Goal: Information Seeking & Learning: Learn about a topic

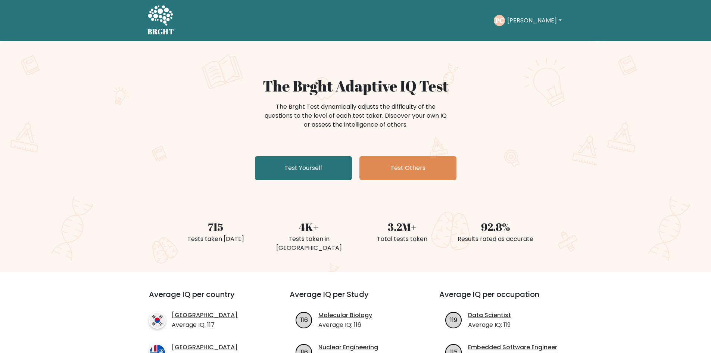
click at [414, 83] on h1 "The Brght Adaptive IQ Test" at bounding box center [356, 86] width 364 height 18
click at [414, 86] on h1 "The Brght Adaptive IQ Test" at bounding box center [356, 86] width 364 height 18
click at [414, 87] on h1 "The Brght Adaptive IQ Test" at bounding box center [356, 86] width 364 height 18
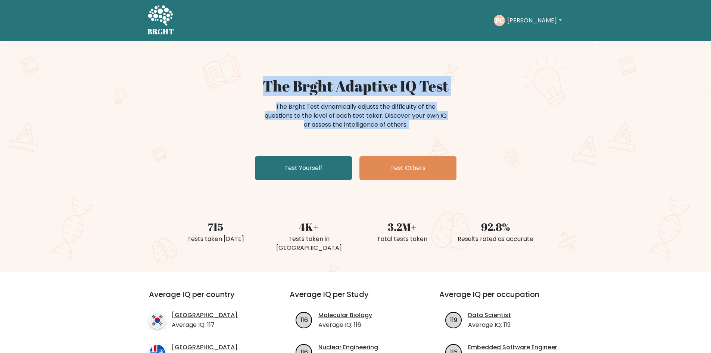
drag, startPoint x: 414, startPoint y: 87, endPoint x: 411, endPoint y: 117, distance: 30.8
click at [411, 117] on div "The Brght Adaptive IQ Test The Brght Test dynamically adjusts the difficulty of…" at bounding box center [355, 130] width 373 height 106
click at [411, 117] on div "The Brght Test dynamically adjusts the difficulty of the questions to the level…" at bounding box center [355, 115] width 187 height 27
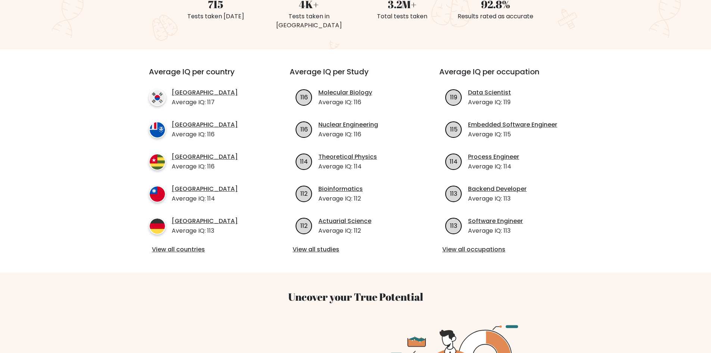
scroll to position [224, 0]
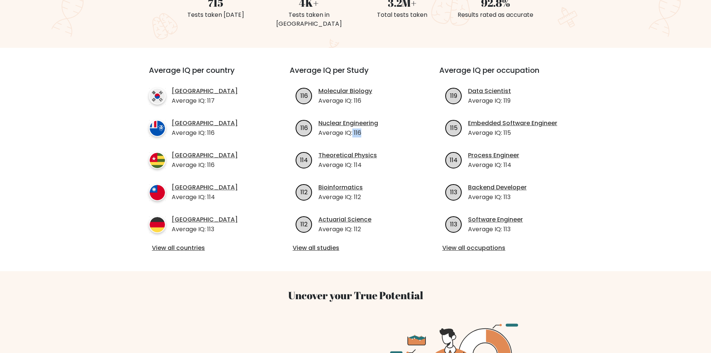
drag, startPoint x: 353, startPoint y: 124, endPoint x: 368, endPoint y: 124, distance: 15.7
click at [368, 128] on p "Average IQ: 116" at bounding box center [348, 132] width 60 height 9
drag, startPoint x: 368, startPoint y: 124, endPoint x: 345, endPoint y: 122, distance: 24.0
click at [345, 128] on p "Average IQ: 116" at bounding box center [348, 132] width 60 height 9
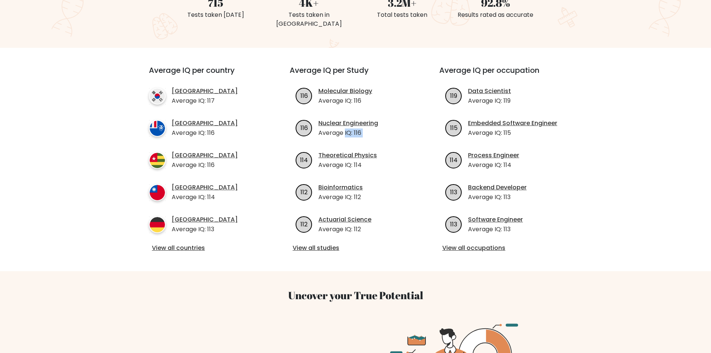
click at [345, 128] on p "Average IQ: 116" at bounding box center [348, 132] width 60 height 9
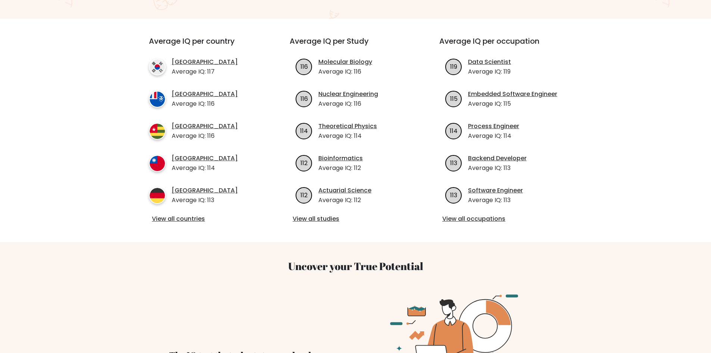
scroll to position [299, 0]
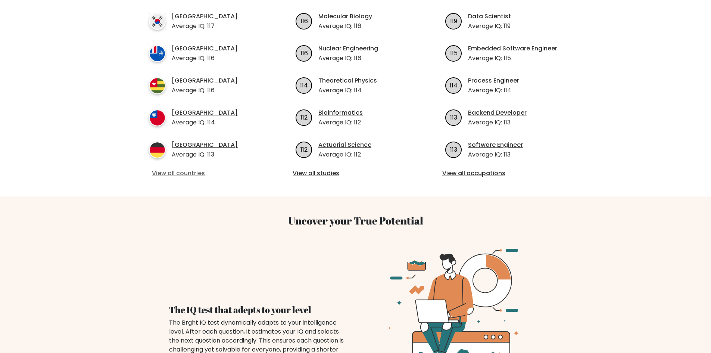
click at [183, 169] on link "View all countries" at bounding box center [206, 173] width 108 height 9
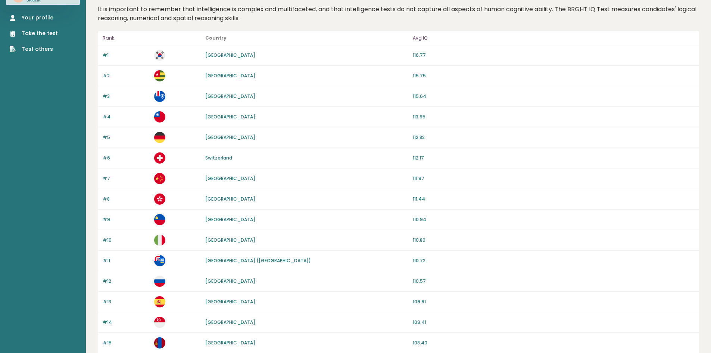
scroll to position [37, 0]
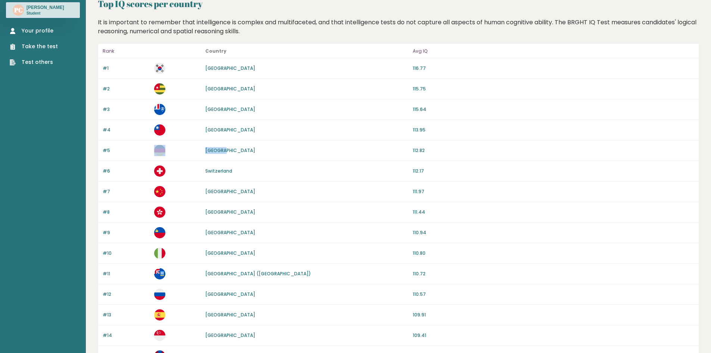
drag, startPoint x: 236, startPoint y: 150, endPoint x: 198, endPoint y: 147, distance: 37.5
click at [198, 147] on div "#5 Germany 112.82" at bounding box center [398, 150] width 601 height 21
click at [198, 147] on p at bounding box center [177, 150] width 47 height 11
drag, startPoint x: 198, startPoint y: 147, endPoint x: 430, endPoint y: 149, distance: 232.2
click at [430, 149] on div "#5 Germany 112.82" at bounding box center [398, 150] width 601 height 21
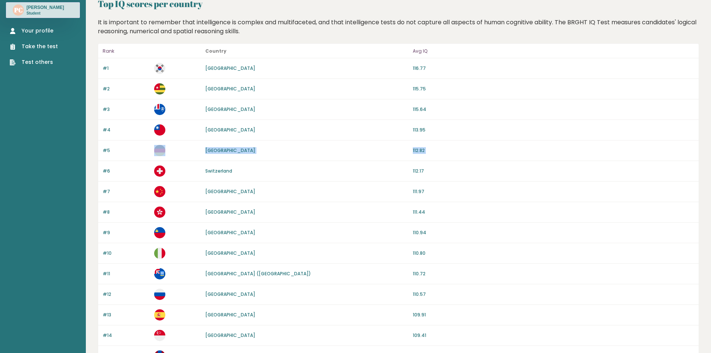
click at [430, 149] on p "112.82" at bounding box center [553, 150] width 281 height 7
drag, startPoint x: 430, startPoint y: 149, endPoint x: 117, endPoint y: 145, distance: 313.2
click at [117, 145] on div "#5 Germany 112.82" at bounding box center [398, 150] width 601 height 21
drag, startPoint x: 117, startPoint y: 145, endPoint x: 426, endPoint y: 154, distance: 309.2
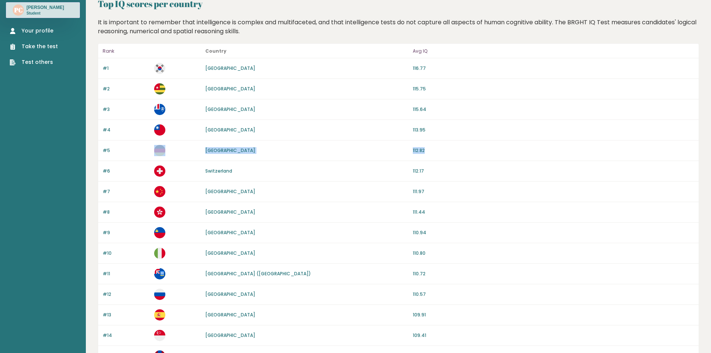
click at [426, 154] on div "#5 Germany 112.82" at bounding box center [398, 150] width 601 height 21
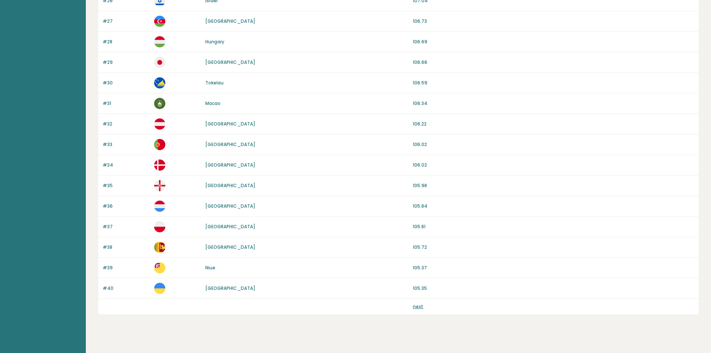
scroll to position [628, 0]
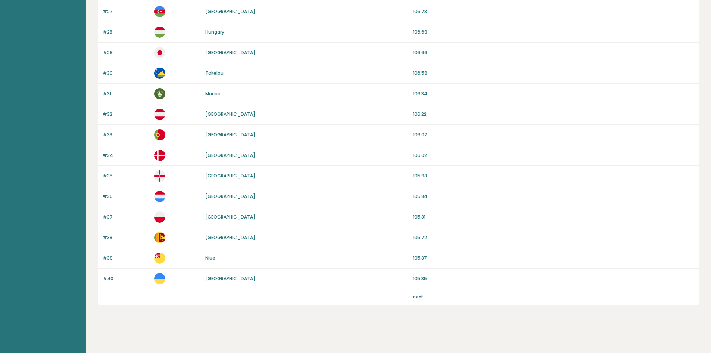
click at [414, 295] on link "next" at bounding box center [418, 296] width 10 height 6
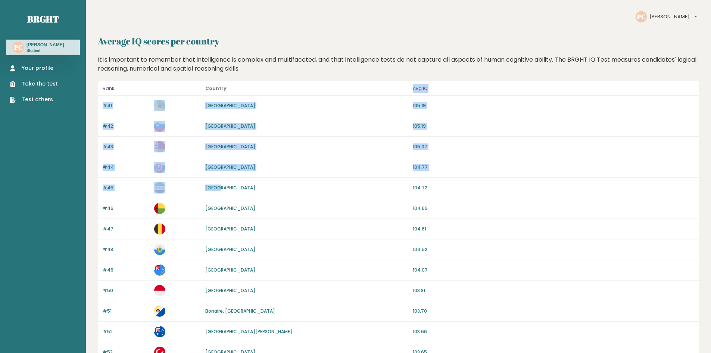
drag, startPoint x: 0, startPoint y: 0, endPoint x: 330, endPoint y: 91, distance: 342.2
click at [330, 91] on p "Country" at bounding box center [306, 88] width 203 height 9
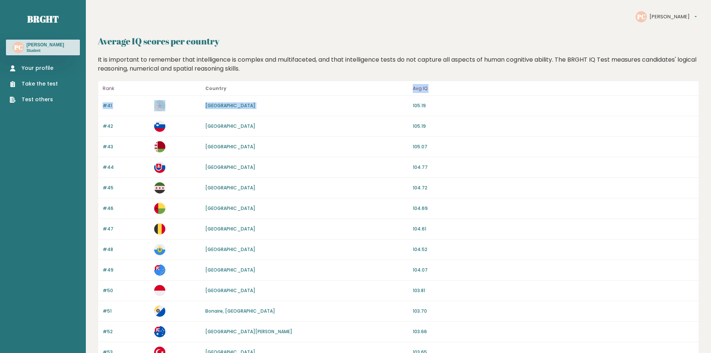
drag, startPoint x: 330, startPoint y: 91, endPoint x: 321, endPoint y: 95, distance: 10.2
click at [321, 95] on header "Rank Country Avg IQ" at bounding box center [398, 88] width 601 height 15
click at [321, 94] on header "Rank Country Avg IQ" at bounding box center [398, 88] width 601 height 15
drag, startPoint x: 321, startPoint y: 94, endPoint x: 318, endPoint y: 114, distance: 19.6
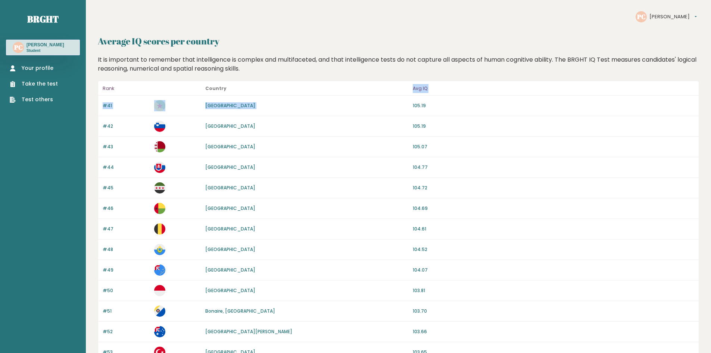
click at [318, 114] on div "#41 French Guiana 105.19" at bounding box center [398, 106] width 601 height 21
click at [103, 106] on p "#41" at bounding box center [126, 105] width 47 height 7
drag, startPoint x: 103, startPoint y: 106, endPoint x: 253, endPoint y: 148, distance: 156.6
click at [253, 148] on div "Belarus" at bounding box center [306, 146] width 203 height 7
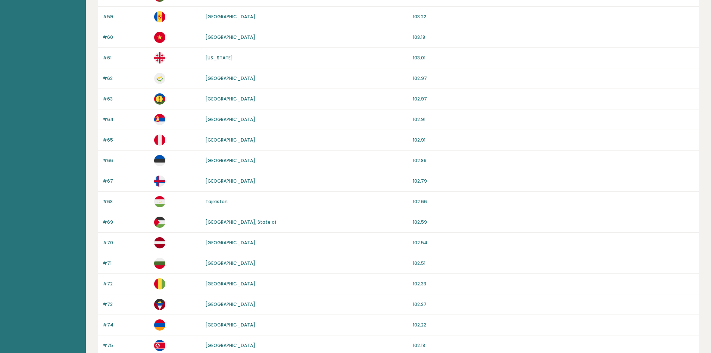
scroll to position [628, 0]
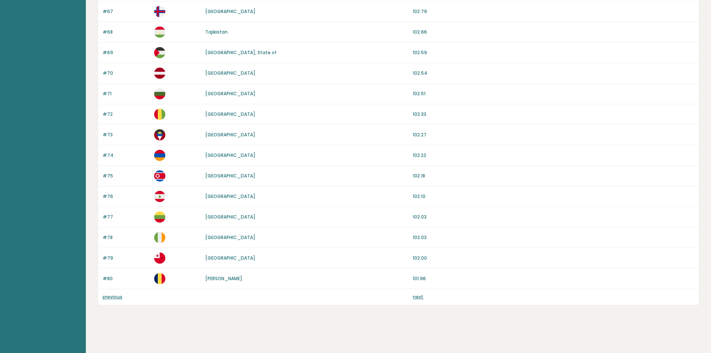
click at [116, 297] on link "previous" at bounding box center [113, 296] width 20 height 6
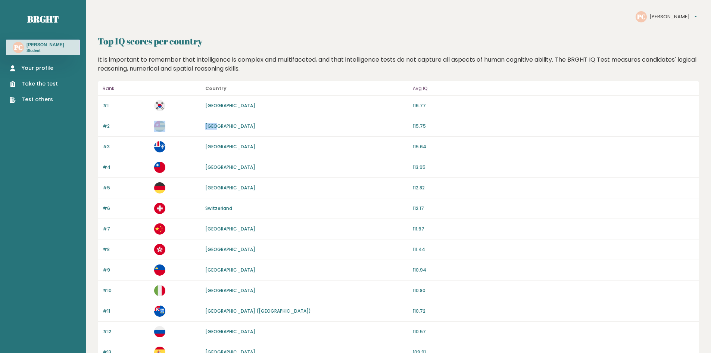
drag, startPoint x: 220, startPoint y: 128, endPoint x: 196, endPoint y: 123, distance: 24.7
click at [196, 123] on div "#2 Togo 115.75" at bounding box center [398, 126] width 601 height 21
click at [196, 123] on p at bounding box center [177, 126] width 47 height 11
drag, startPoint x: 196, startPoint y: 123, endPoint x: 234, endPoint y: 125, distance: 38.5
click at [234, 125] on div "#2 Togo 115.75" at bounding box center [398, 126] width 601 height 21
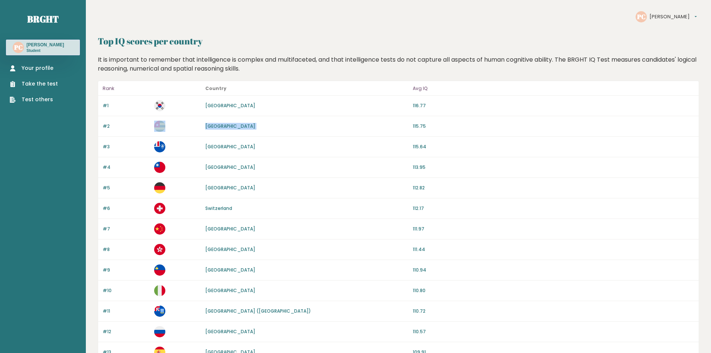
click at [234, 125] on div "[GEOGRAPHIC_DATA]" at bounding box center [306, 126] width 203 height 7
drag, startPoint x: 234, startPoint y: 125, endPoint x: 199, endPoint y: 122, distance: 35.6
click at [199, 122] on div "#2 Togo 115.75" at bounding box center [398, 126] width 601 height 21
click at [199, 122] on p at bounding box center [177, 126] width 47 height 11
drag, startPoint x: 199, startPoint y: 122, endPoint x: 239, endPoint y: 125, distance: 40.0
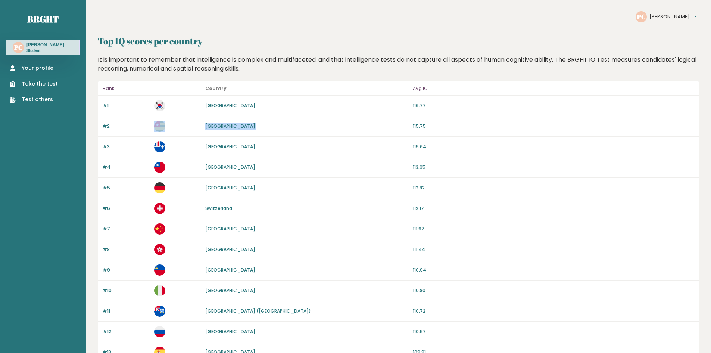
click at [239, 125] on div "#2 Togo 115.75" at bounding box center [398, 126] width 601 height 21
click at [239, 125] on div "[GEOGRAPHIC_DATA]" at bounding box center [306, 126] width 203 height 7
drag, startPoint x: 239, startPoint y: 125, endPoint x: 209, endPoint y: 123, distance: 30.3
click at [209, 123] on div "Togo" at bounding box center [306, 126] width 203 height 7
click at [209, 123] on link "Togo" at bounding box center [230, 126] width 50 height 6
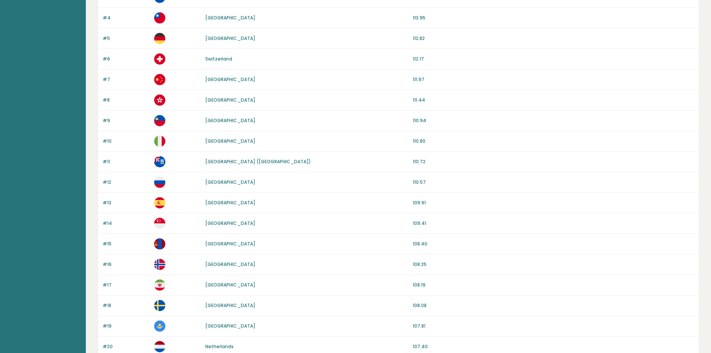
click at [256, 53] on div "#6 Switzerland 112.17" at bounding box center [398, 59] width 601 height 21
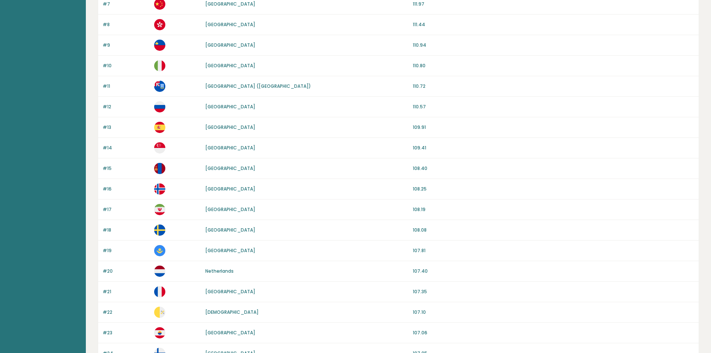
scroll to position [299, 0]
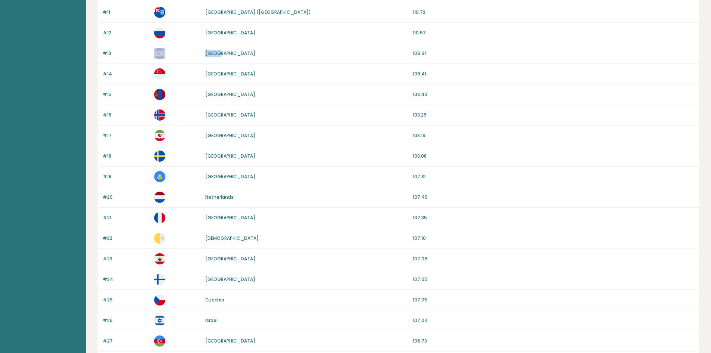
drag, startPoint x: 240, startPoint y: 52, endPoint x: 194, endPoint y: 44, distance: 46.2
click at [194, 44] on div "#13 Spain 109.91" at bounding box center [398, 53] width 601 height 21
drag, startPoint x: 194, startPoint y: 44, endPoint x: 224, endPoint y: 48, distance: 30.1
click at [224, 48] on div "#13 Spain 109.91" at bounding box center [398, 53] width 601 height 21
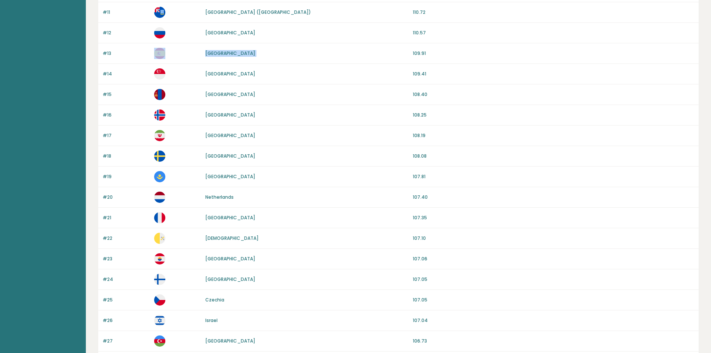
click at [224, 48] on div "#13 Spain 109.91" at bounding box center [398, 53] width 601 height 21
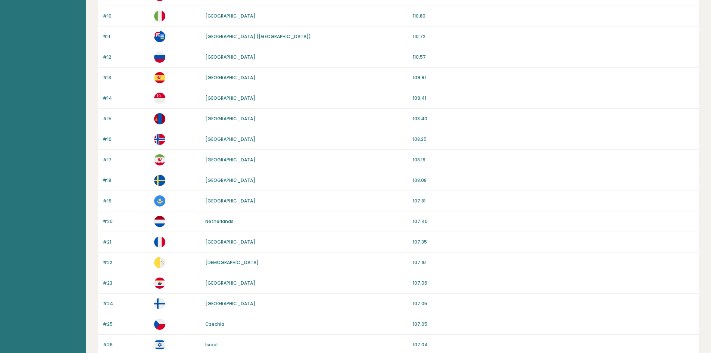
scroll to position [261, 0]
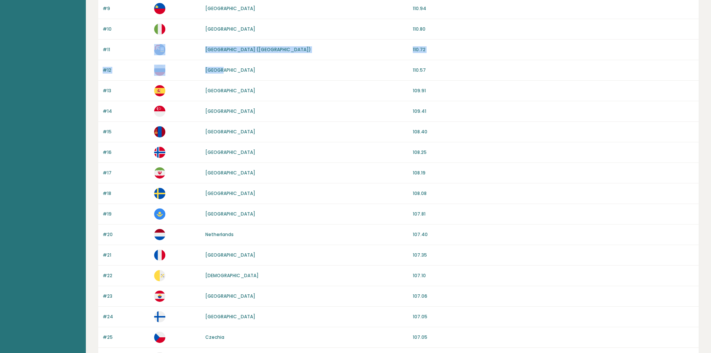
drag, startPoint x: 233, startPoint y: 68, endPoint x: 200, endPoint y: 46, distance: 38.7
click at [200, 46] on div "Rank Country Avg IQ #1 South Korea 116.77 #2 Togo 115.75 #3 French Southern Ter…" at bounding box center [398, 245] width 601 height 852
click at [200, 46] on p at bounding box center [177, 49] width 47 height 11
drag, startPoint x: 200, startPoint y: 46, endPoint x: 218, endPoint y: 32, distance: 23.4
click at [218, 32] on div "Rank Country Avg IQ #1 South Korea 116.77 #2 Togo 115.75 #3 French Southern Ter…" at bounding box center [398, 245] width 601 height 852
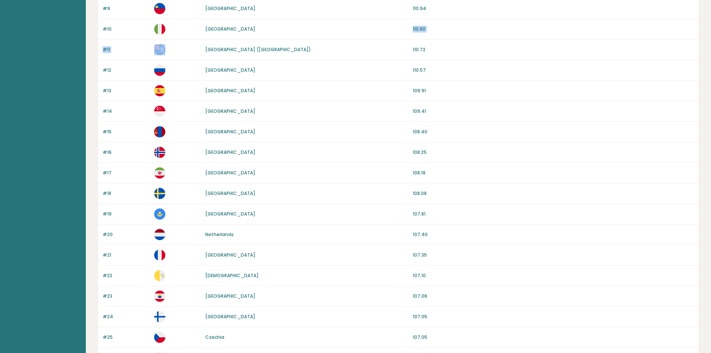
click at [218, 32] on div "Italy" at bounding box center [306, 29] width 203 height 7
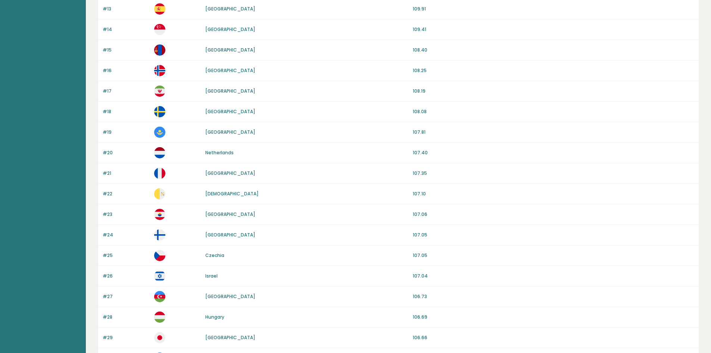
scroll to position [411, 0]
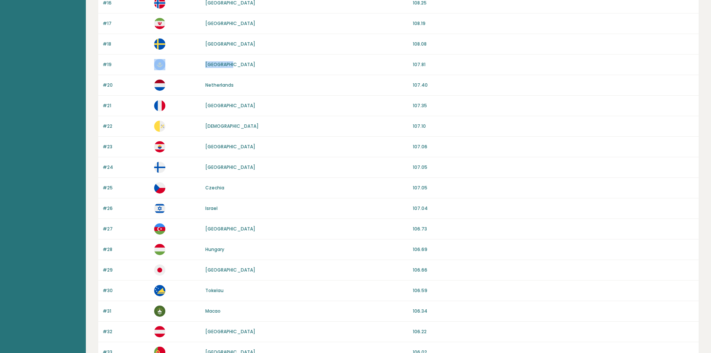
drag, startPoint x: 199, startPoint y: 55, endPoint x: 249, endPoint y: 63, distance: 50.8
click at [249, 63] on div "#19 Kazakhstan 107.81" at bounding box center [398, 65] width 601 height 21
click at [249, 63] on div "Kazakhstan" at bounding box center [306, 64] width 203 height 7
drag, startPoint x: 249, startPoint y: 63, endPoint x: 202, endPoint y: 40, distance: 52.4
click at [202, 40] on div "Rank Country Avg IQ #1 South Korea 116.77 #2 Togo 115.75 #3 French Southern Ter…" at bounding box center [398, 96] width 601 height 852
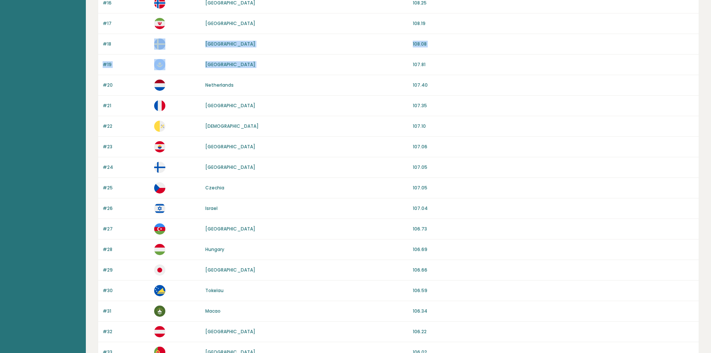
click at [202, 40] on div "#18 Sweden 108.08" at bounding box center [398, 44] width 601 height 21
drag, startPoint x: 202, startPoint y: 40, endPoint x: 249, endPoint y: 61, distance: 51.7
click at [249, 61] on div "Rank Country Avg IQ #1 South Korea 116.77 #2 Togo 115.75 #3 French Southern Ter…" at bounding box center [398, 96] width 601 height 852
click at [249, 61] on div "#19 Kazakhstan 107.81" at bounding box center [398, 65] width 601 height 21
drag, startPoint x: 249, startPoint y: 61, endPoint x: 101, endPoint y: 38, distance: 149.9
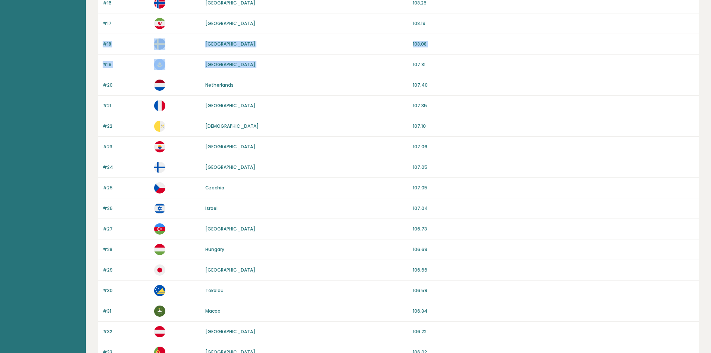
click at [101, 38] on div "Rank Country Avg IQ #1 South Korea 116.77 #2 Togo 115.75 #3 French Southern Ter…" at bounding box center [398, 96] width 601 height 852
click at [101, 38] on div "#18 Sweden 108.08" at bounding box center [398, 44] width 601 height 21
drag, startPoint x: 101, startPoint y: 38, endPoint x: 426, endPoint y: 72, distance: 326.1
click at [426, 72] on div "Rank Country Avg IQ #1 South Korea 116.77 #2 Togo 115.75 #3 French Southern Ter…" at bounding box center [398, 96] width 601 height 852
click at [426, 71] on div "#19 Kazakhstan 107.81" at bounding box center [398, 65] width 601 height 21
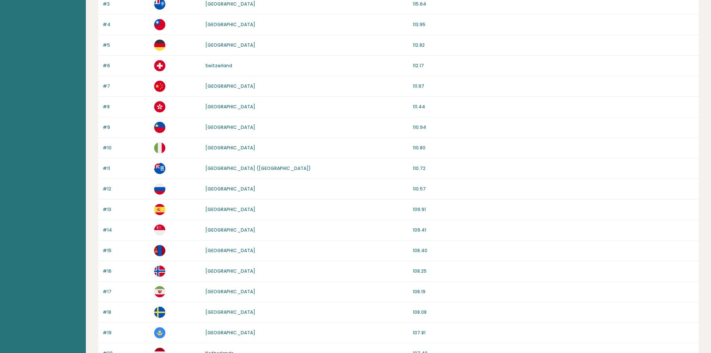
scroll to position [31, 0]
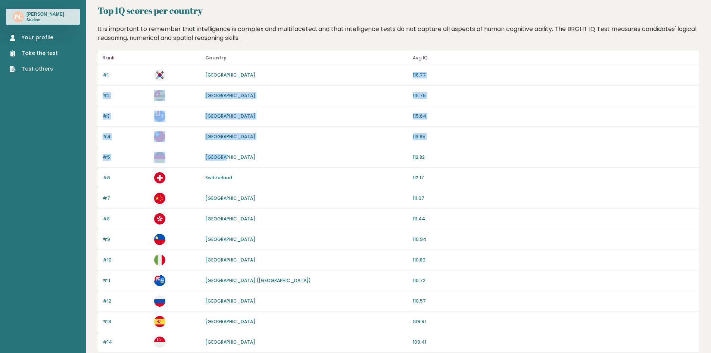
drag, startPoint x: 245, startPoint y: 139, endPoint x: 234, endPoint y: 70, distance: 70.0
click at [234, 70] on div "#1 South Korea 116.77" at bounding box center [398, 75] width 601 height 21
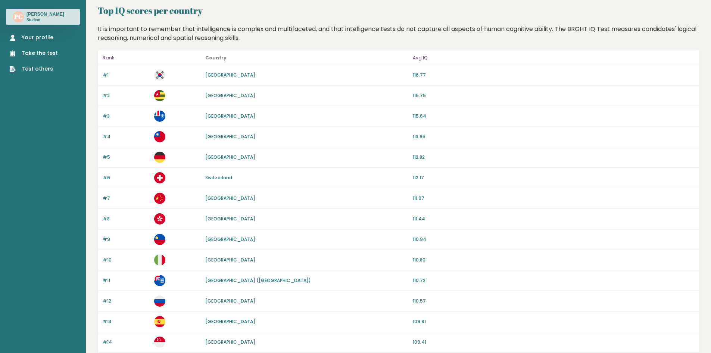
click at [47, 38] on link "Your profile" at bounding box center [34, 38] width 48 height 8
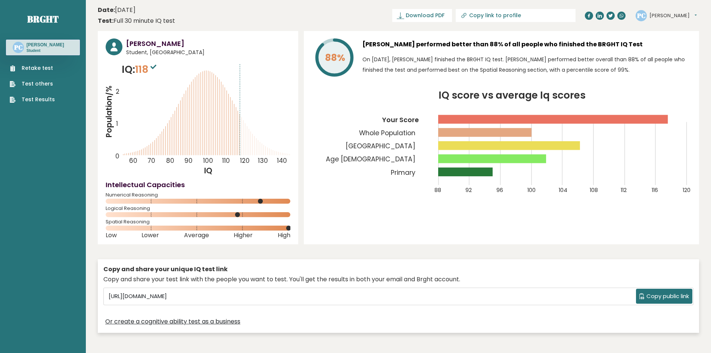
click at [470, 143] on rect at bounding box center [509, 145] width 142 height 9
click at [467, 145] on rect at bounding box center [509, 145] width 142 height 9
click at [466, 146] on rect at bounding box center [509, 145] width 142 height 9
drag, startPoint x: 460, startPoint y: 146, endPoint x: 457, endPoint y: 148, distance: 4.3
click at [458, 148] on icon "IQ score vs average Iq scores 88 92 96 100 104 108 112 116 120 Your Score Whole…" at bounding box center [502, 147] width 380 height 112
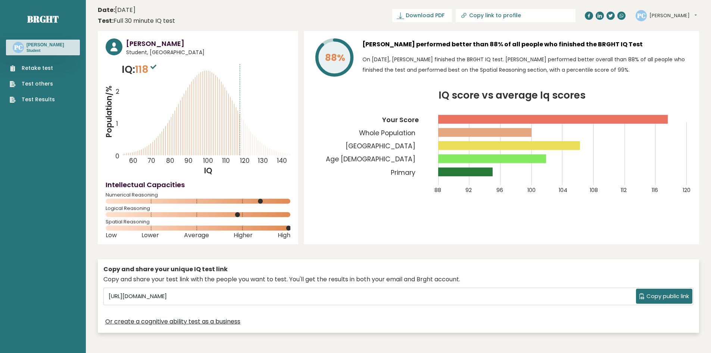
click at [456, 143] on rect at bounding box center [509, 145] width 142 height 9
click at [455, 143] on rect at bounding box center [509, 145] width 142 height 9
click at [454, 140] on icon "IQ score vs average Iq scores 88 92 96 100 104 108 112 116 120 Your Score Whole…" at bounding box center [502, 147] width 380 height 112
click at [395, 79] on div "[PERSON_NAME] performed better than 88% of all people who finished the BRGHT IQ…" at bounding box center [526, 58] width 329 height 41
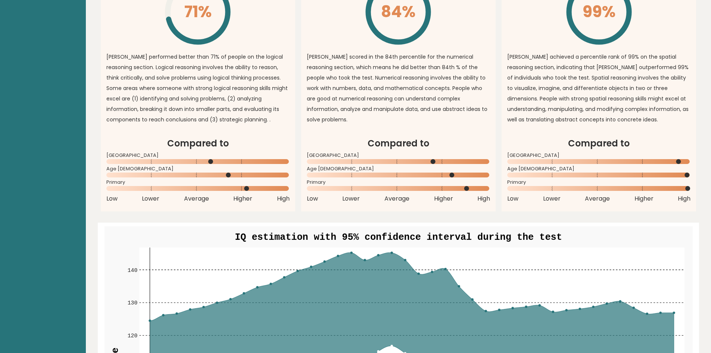
scroll to position [560, 0]
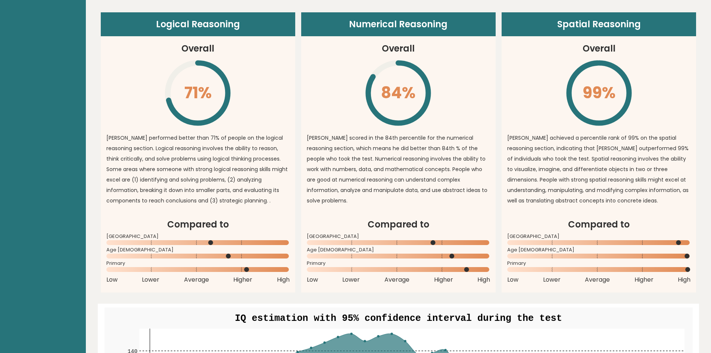
click at [215, 63] on icon "\" at bounding box center [198, 93] width 68 height 68
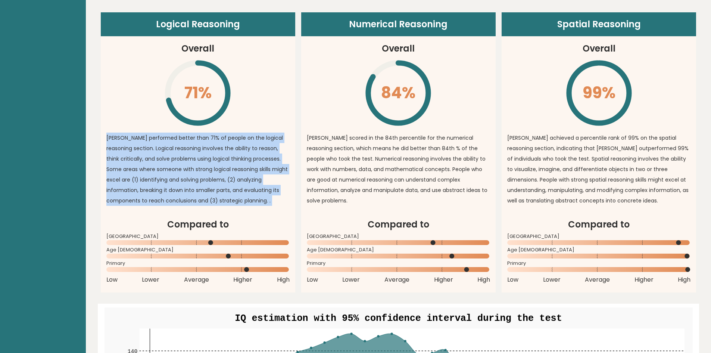
drag, startPoint x: 215, startPoint y: 63, endPoint x: 217, endPoint y: 75, distance: 13.0
click at [217, 75] on icon "\" at bounding box center [198, 93] width 68 height 68
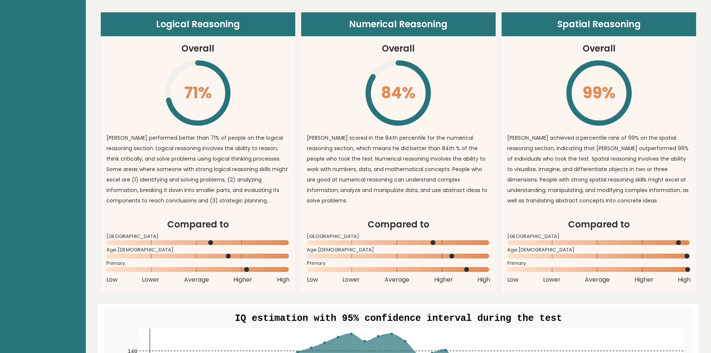
click at [217, 75] on icon "\" at bounding box center [198, 93] width 68 height 68
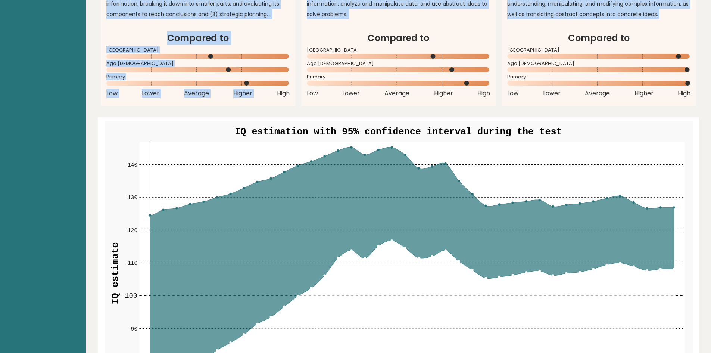
scroll to position [747, 0]
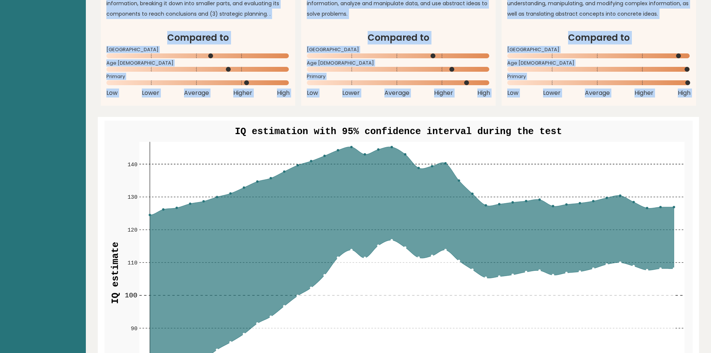
drag, startPoint x: 217, startPoint y: 75, endPoint x: 685, endPoint y: 112, distance: 468.8
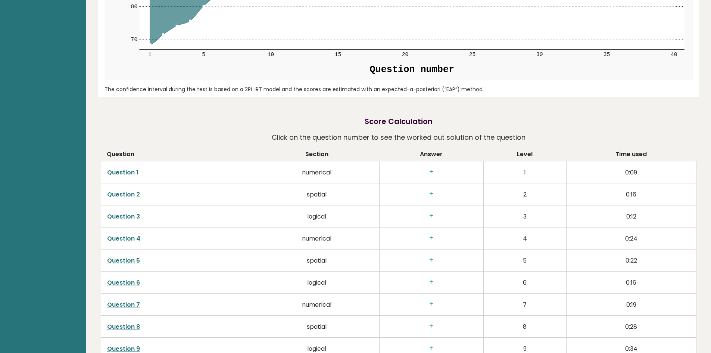
scroll to position [1157, 0]
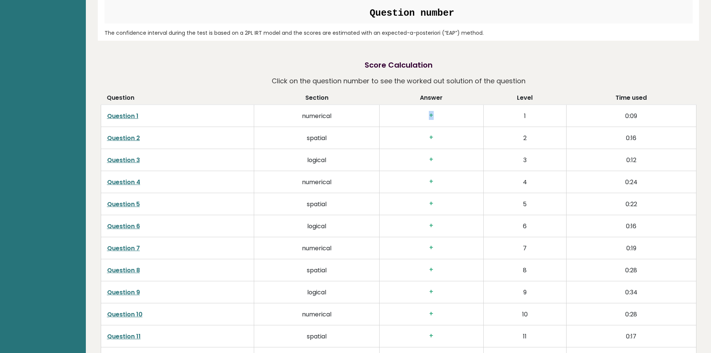
drag, startPoint x: 416, startPoint y: 114, endPoint x: 446, endPoint y: 120, distance: 30.8
click at [450, 120] on td "+" at bounding box center [432, 116] width 104 height 22
click at [441, 118] on h3 "+" at bounding box center [432, 116] width 92 height 8
drag, startPoint x: 441, startPoint y: 118, endPoint x: 413, endPoint y: 115, distance: 28.9
click at [416, 115] on h3 "+" at bounding box center [432, 116] width 92 height 8
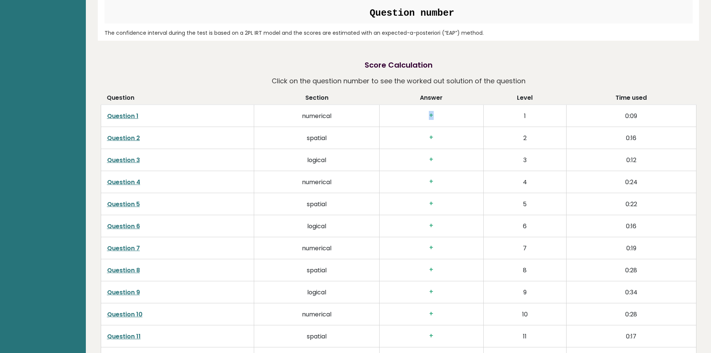
click at [408, 114] on h3 "+" at bounding box center [432, 116] width 92 height 8
drag, startPoint x: 440, startPoint y: 120, endPoint x: 454, endPoint y: 125, distance: 14.4
click at [449, 124] on td "+" at bounding box center [432, 116] width 104 height 22
click at [441, 121] on td "+" at bounding box center [432, 116] width 104 height 22
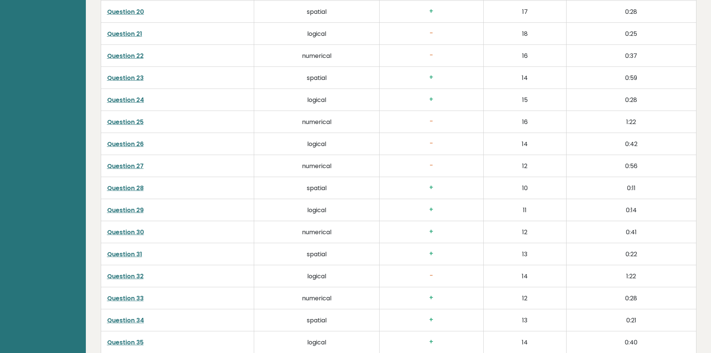
scroll to position [1568, 0]
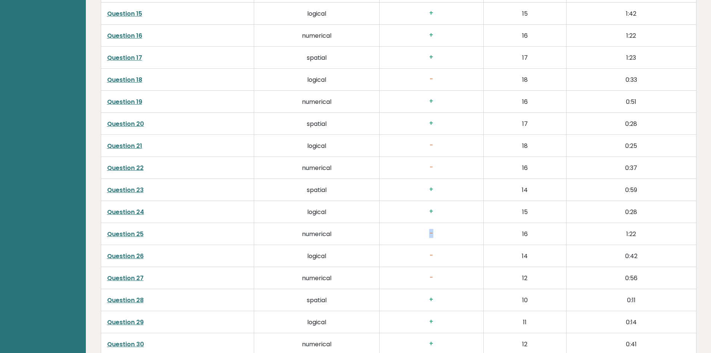
drag, startPoint x: 440, startPoint y: 225, endPoint x: 417, endPoint y: 223, distance: 22.8
click at [418, 224] on td "-" at bounding box center [432, 234] width 104 height 22
click at [415, 223] on td "-" at bounding box center [432, 234] width 104 height 22
drag, startPoint x: 434, startPoint y: 172, endPoint x: 413, endPoint y: 164, distance: 22.3
click at [414, 165] on td "-" at bounding box center [432, 168] width 104 height 22
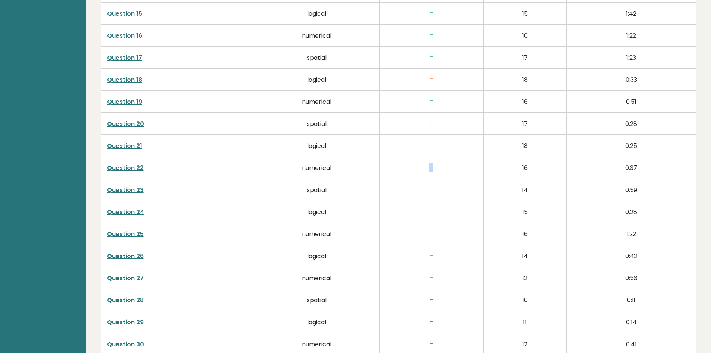
click at [413, 163] on td "-" at bounding box center [432, 168] width 104 height 22
drag, startPoint x: 426, startPoint y: 145, endPoint x: 451, endPoint y: 155, distance: 27.3
click at [448, 154] on td "-" at bounding box center [432, 146] width 104 height 22
drag, startPoint x: 454, startPoint y: 156, endPoint x: 450, endPoint y: 162, distance: 7.0
click at [454, 156] on tbody "Question 1 numerical + 1 0:09 Question 2 spatial + 2 0:16 Question 3 logical + …" at bounding box center [398, 134] width 595 height 881
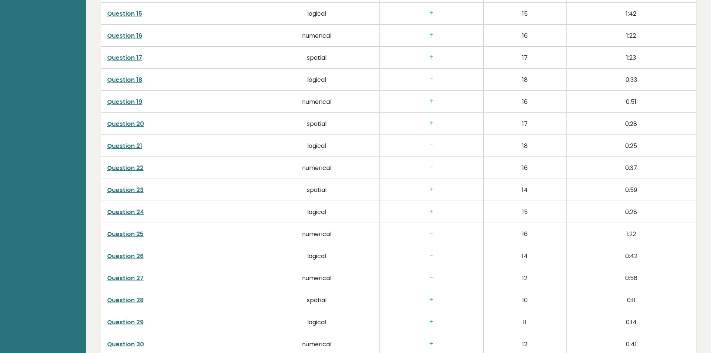
drag, startPoint x: 447, startPoint y: 163, endPoint x: 424, endPoint y: 150, distance: 26.6
click at [432, 156] on tbody "Question 1 numerical + 1 0:09 Question 2 spatial + 2 0:16 Question 3 logical + …" at bounding box center [398, 134] width 595 height 881
click at [432, 171] on h3 "-" at bounding box center [432, 168] width 92 height 8
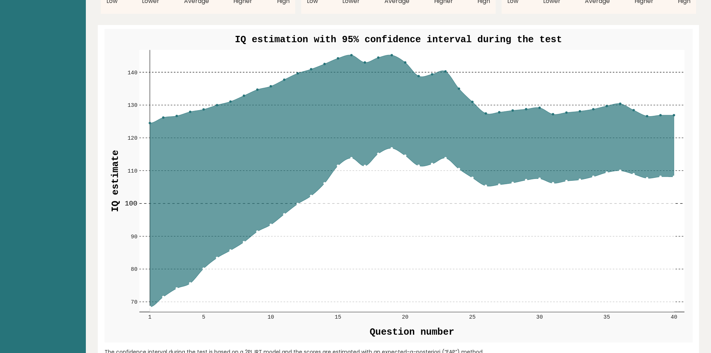
scroll to position [784, 0]
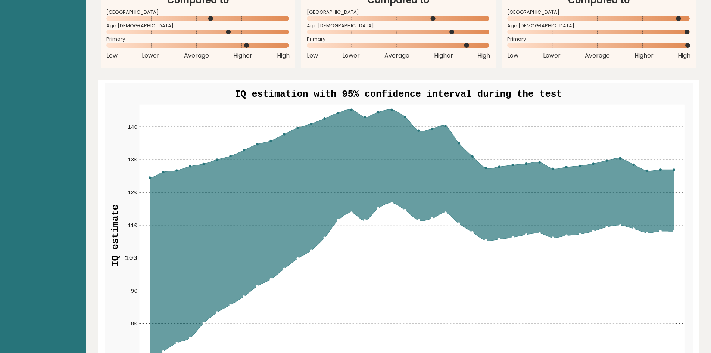
click at [628, 197] on icon at bounding box center [412, 235] width 524 height 252
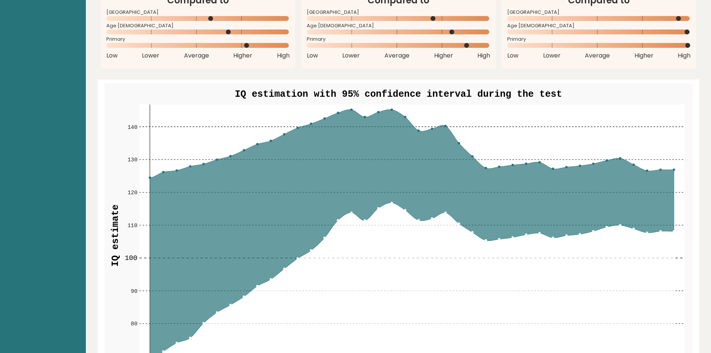
click at [628, 197] on icon at bounding box center [412, 235] width 524 height 252
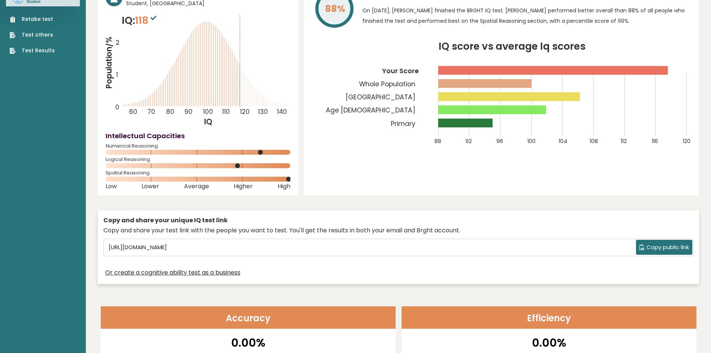
scroll to position [0, 0]
